Goal: Task Accomplishment & Management: Manage account settings

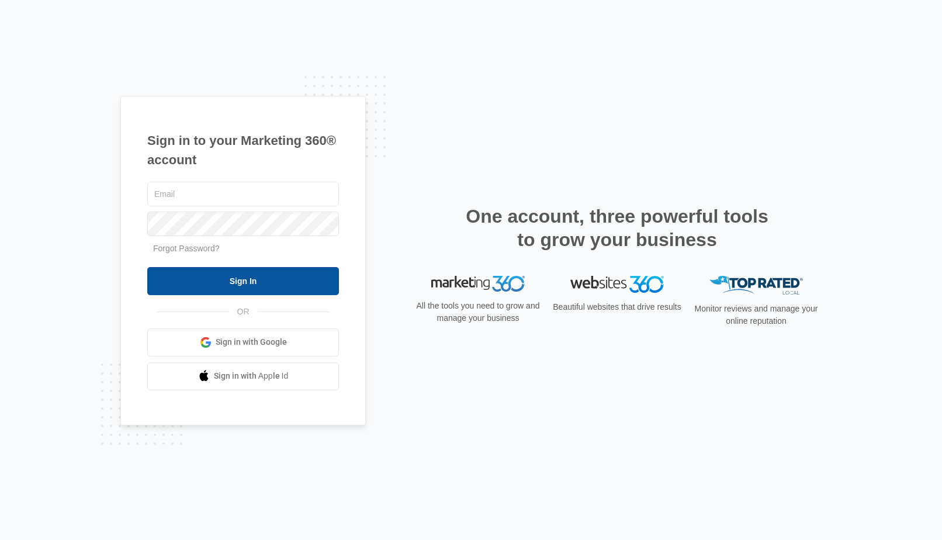
type input "[EMAIL_ADDRESS][DOMAIN_NAME]"
click at [294, 282] on input "Sign In" at bounding box center [243, 281] width 192 height 28
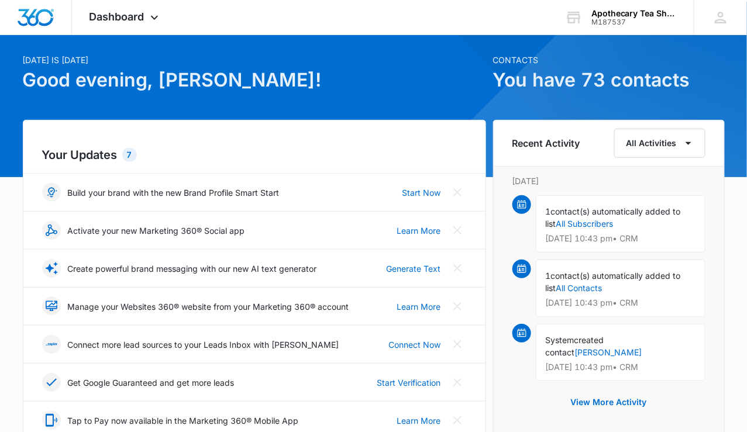
scroll to position [9, 0]
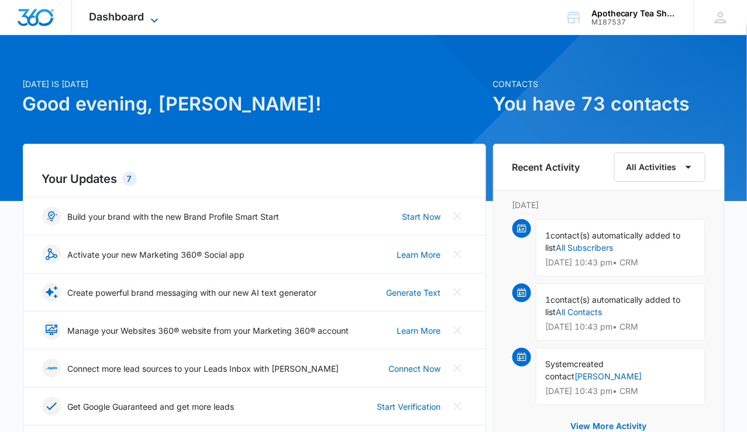
click at [154, 15] on icon at bounding box center [154, 20] width 14 height 14
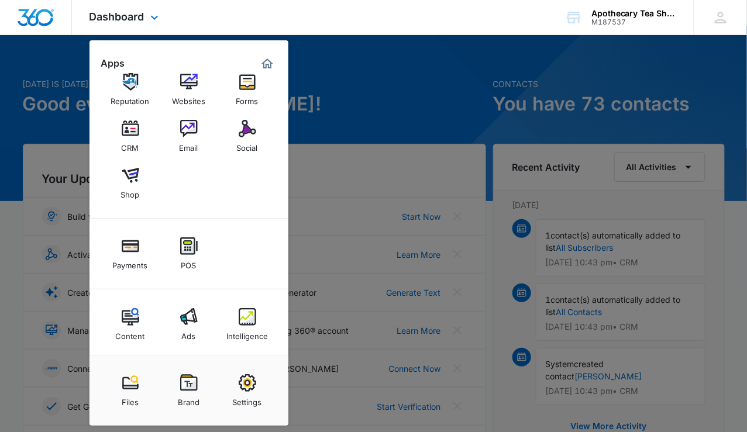
scroll to position [23, 0]
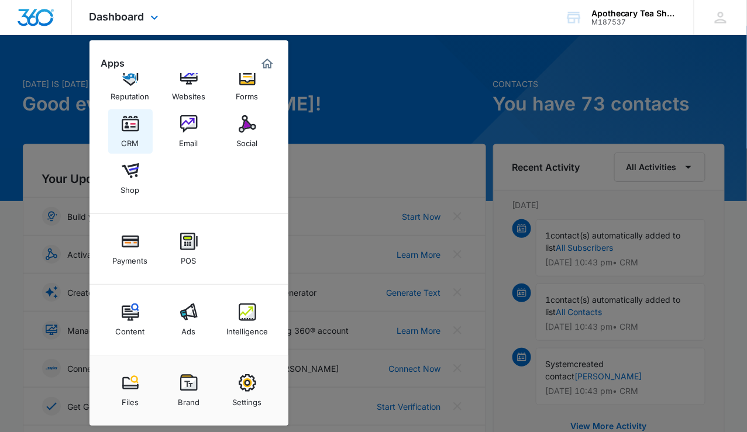
click at [133, 118] on img at bounding box center [131, 124] width 18 height 18
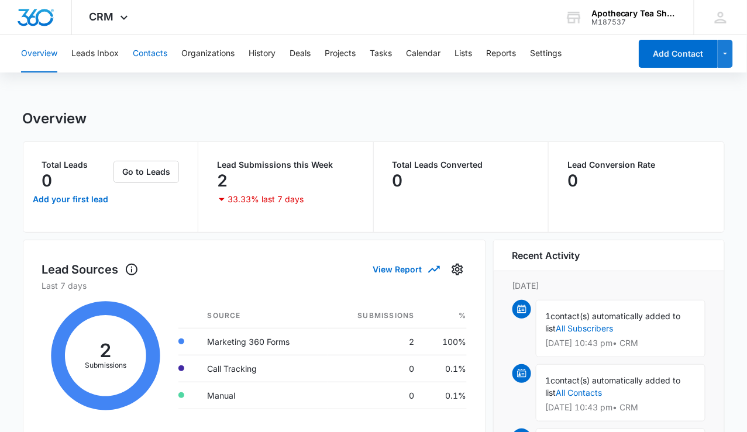
click at [148, 50] on button "Contacts" at bounding box center [150, 53] width 34 height 37
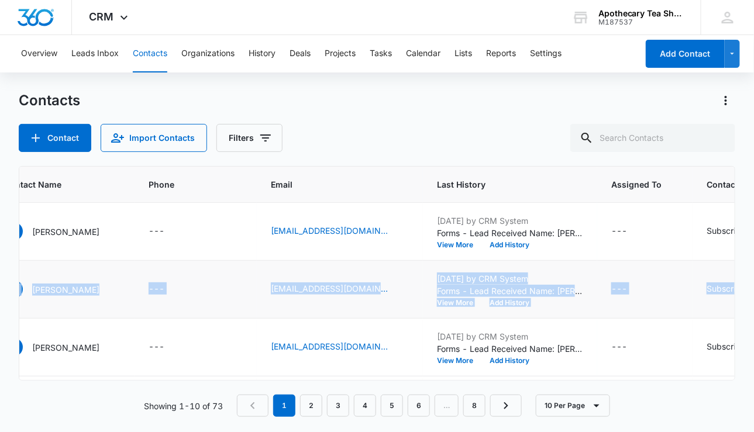
scroll to position [0, 166]
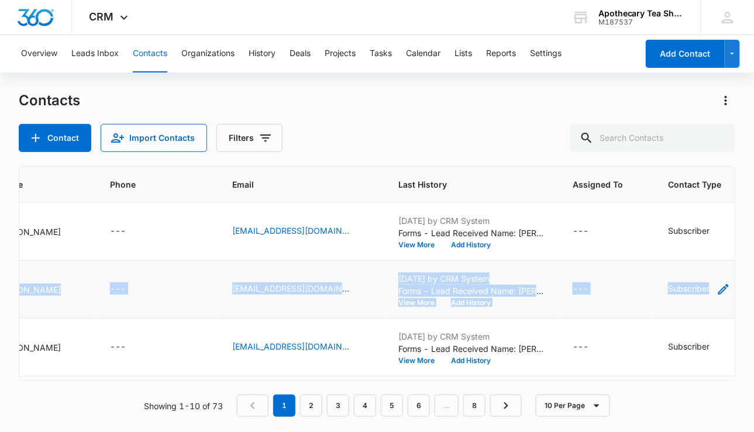
drag, startPoint x: 62, startPoint y: 287, endPoint x: 699, endPoint y: 284, distance: 637.3
click at [699, 284] on tr "72 KD Kim DHF --- 1701follett@gmail.com Aug 28, 2025 by CRM System Forms - Lead…" at bounding box center [451, 290] width 1197 height 58
copy tr "72 KD Kim DHF --- 1701follett@gmail.com Aug 28, 2025 by CRM System Forms - Lead…"
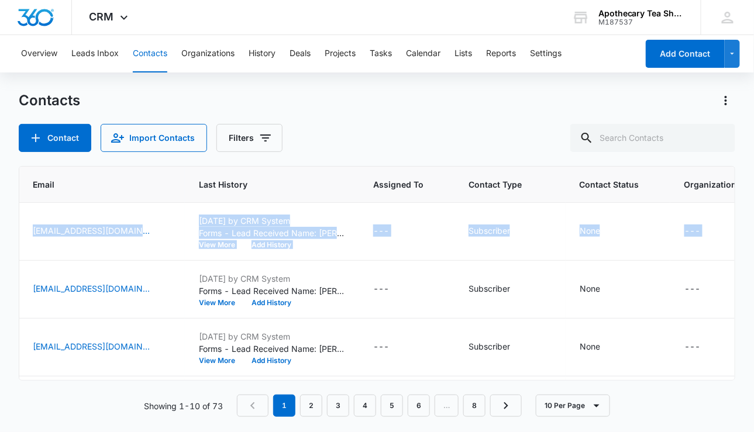
scroll to position [0, 458]
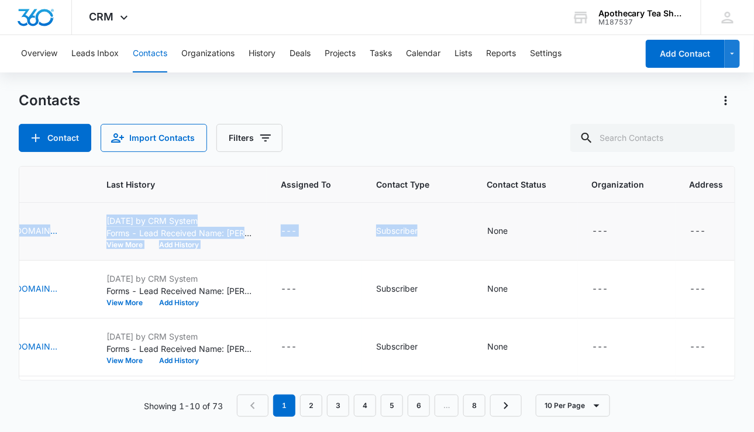
drag, startPoint x: 61, startPoint y: 228, endPoint x: 416, endPoint y: 248, distance: 354.9
click at [416, 248] on tr "73 J Jennine --- uni26cornio@gmail.com Sep 1, 2025 by CRM System Forms - Lead R…" at bounding box center [160, 232] width 1197 height 58
copy tr "73 J Jennine --- uni26cornio@gmail.com Sep 1, 2025 by CRM System Forms - Lead R…"
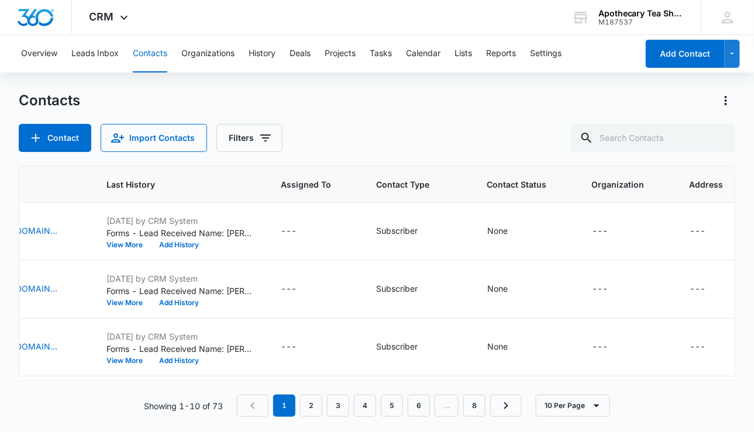
click at [434, 113] on div "Contacts Contact Import Contacts Filters" at bounding box center [377, 121] width 716 height 61
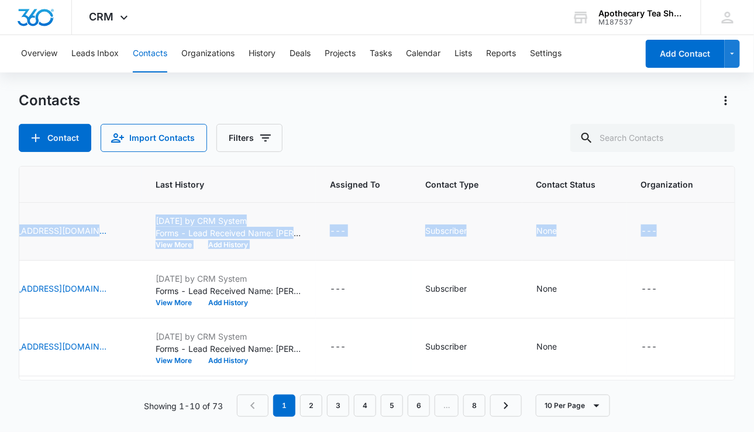
scroll to position [0, 418]
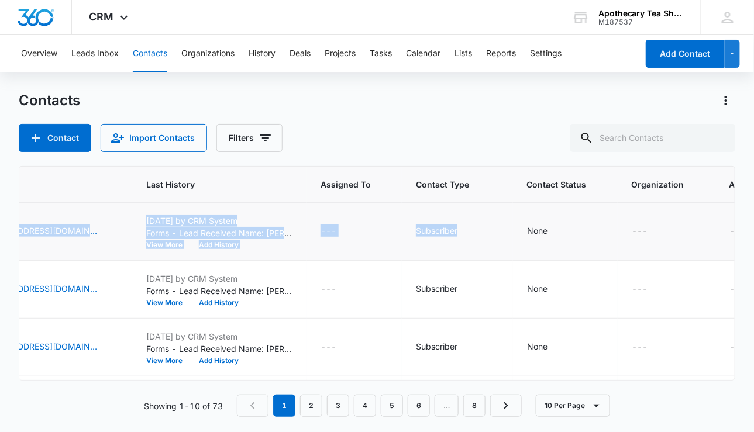
drag, startPoint x: 54, startPoint y: 230, endPoint x: 462, endPoint y: 239, distance: 407.6
click at [462, 239] on tr "73 J Jennine --- uni26cornio@gmail.com Sep 1, 2025 by CRM System Forms - Lead R…" at bounding box center [199, 232] width 1197 height 58
copy tr "73 J Jennine --- uni26cornio@gmail.com Sep 1, 2025 by CRM System Forms - Lead R…"
